Goal: Task Accomplishment & Management: Use online tool/utility

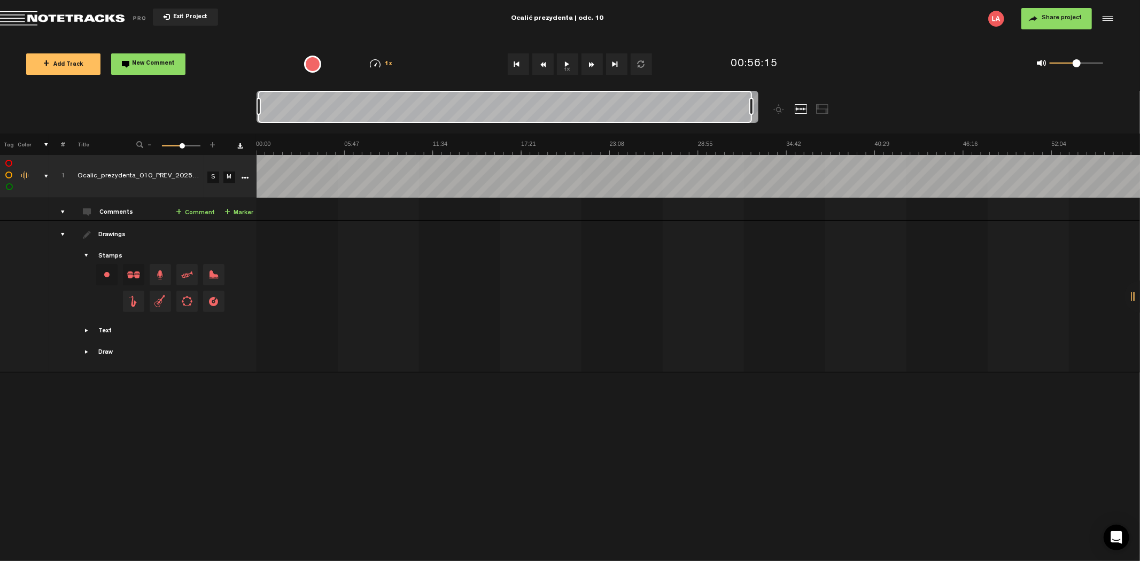
drag, startPoint x: 743, startPoint y: 104, endPoint x: 136, endPoint y: 113, distance: 606.6
click at [136, 113] on nt-zoom-navigation-bar at bounding box center [570, 112] width 1140 height 43
click at [746, 105] on div at bounding box center [505, 107] width 494 height 32
drag, startPoint x: 751, startPoint y: 105, endPoint x: 764, endPoint y: 105, distance: 13.4
click at [764, 105] on div at bounding box center [570, 112] width 627 height 43
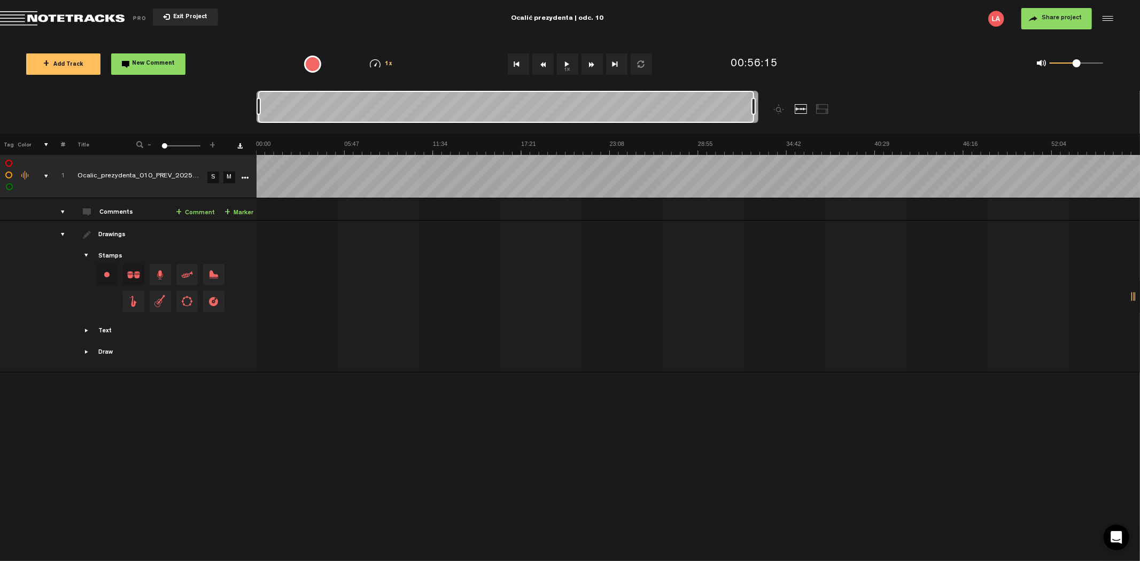
click at [203, 17] on span "Exit Project" at bounding box center [188, 17] width 37 height 6
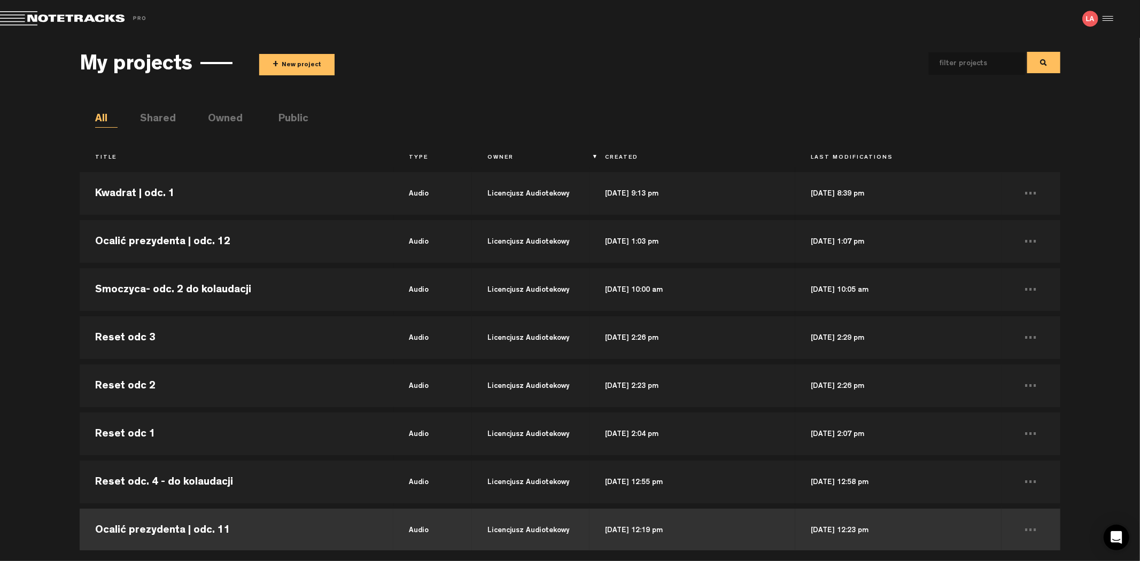
click at [278, 524] on td "Ocalić prezydenta | odc. 11" at bounding box center [237, 530] width 314 height 48
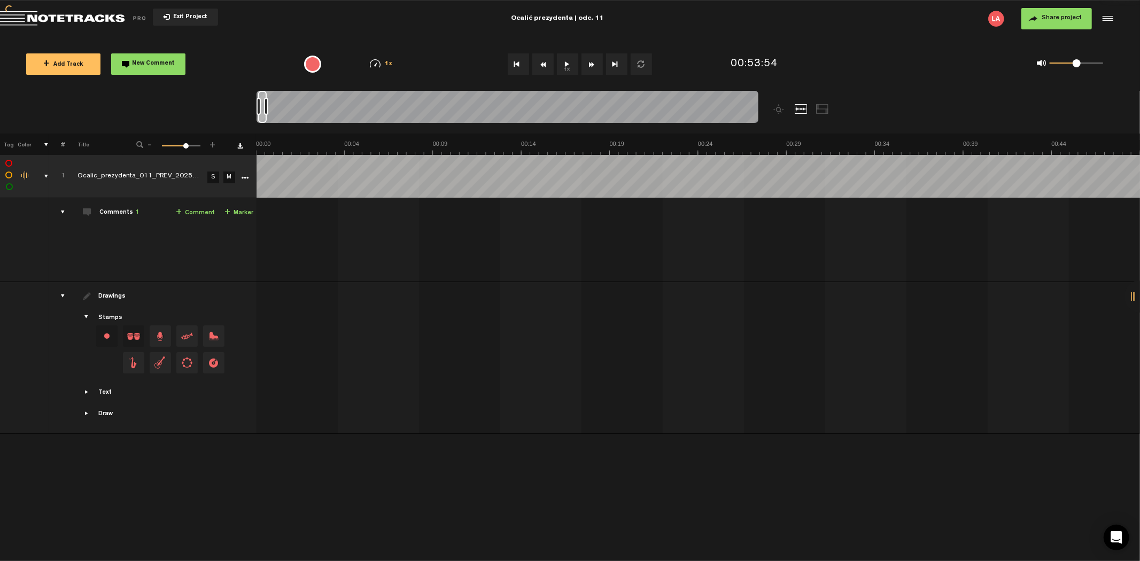
scroll to position [0, 56827]
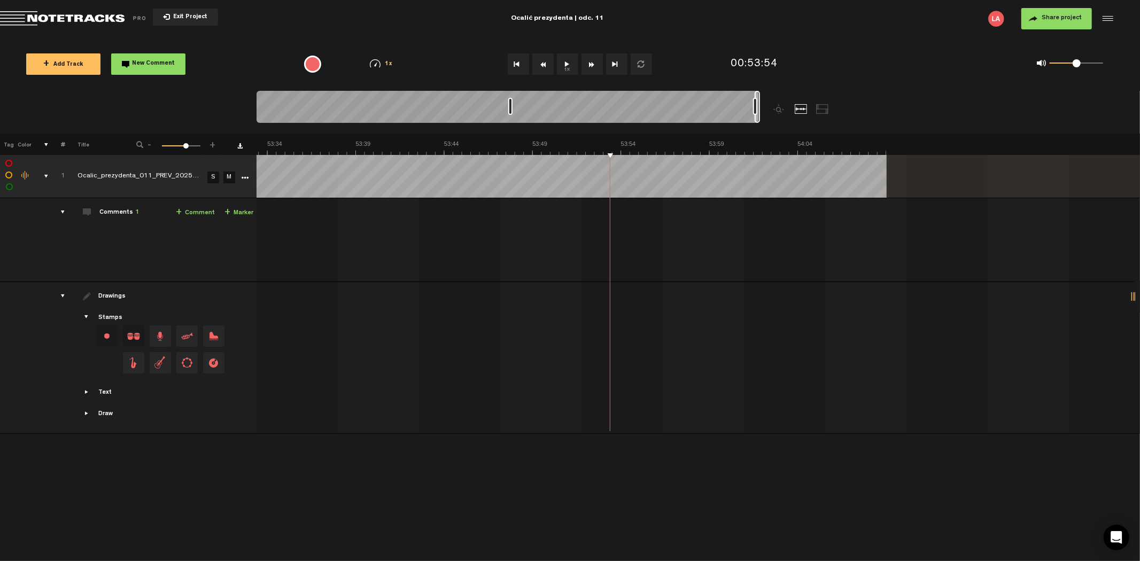
drag, startPoint x: 267, startPoint y: 105, endPoint x: 814, endPoint y: 114, distance: 547.3
click at [814, 114] on div at bounding box center [570, 112] width 627 height 43
drag, startPoint x: 752, startPoint y: 102, endPoint x: 221, endPoint y: 98, distance: 531.2
click at [221, 98] on nt-zoom-navigation-bar at bounding box center [570, 112] width 1140 height 43
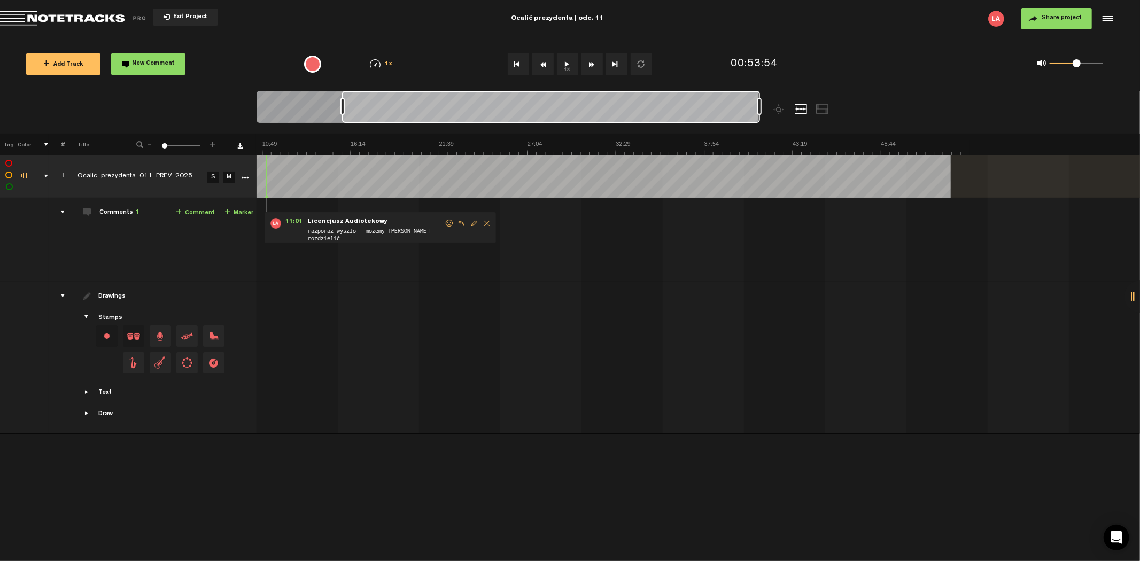
scroll to position [0, 0]
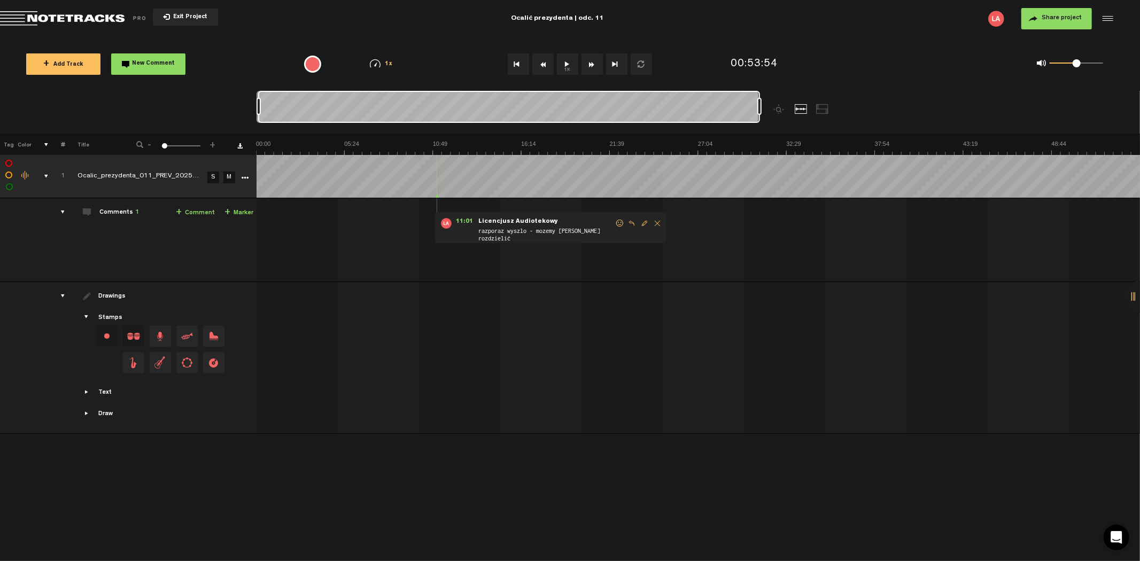
drag, startPoint x: 754, startPoint y: 104, endPoint x: 158, endPoint y: 108, distance: 595.9
click at [158, 108] on nt-zoom-navigation-bar at bounding box center [570, 112] width 1140 height 43
click at [1137, 295] on div at bounding box center [1140, 297] width 32 height 32
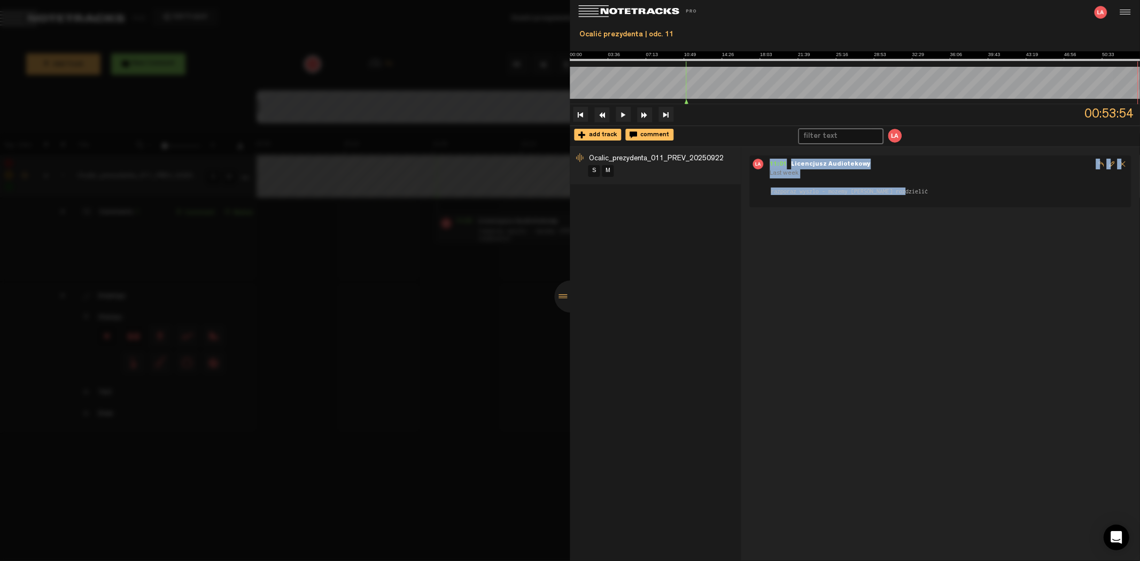
drag, startPoint x: 768, startPoint y: 159, endPoint x: 918, endPoint y: 200, distance: 155.7
click at [918, 200] on ul "11:01 - Licencjusz Audiotekowy Last week razporaz wyszlo - mozemy [PERSON_NAME]…" at bounding box center [940, 182] width 382 height 52
copy div "11:01 - Licencjusz Audiotekowy Last week razporaz wyszlo - mozemy [PERSON_NAME]…"
